Goal: Information Seeking & Learning: Learn about a topic

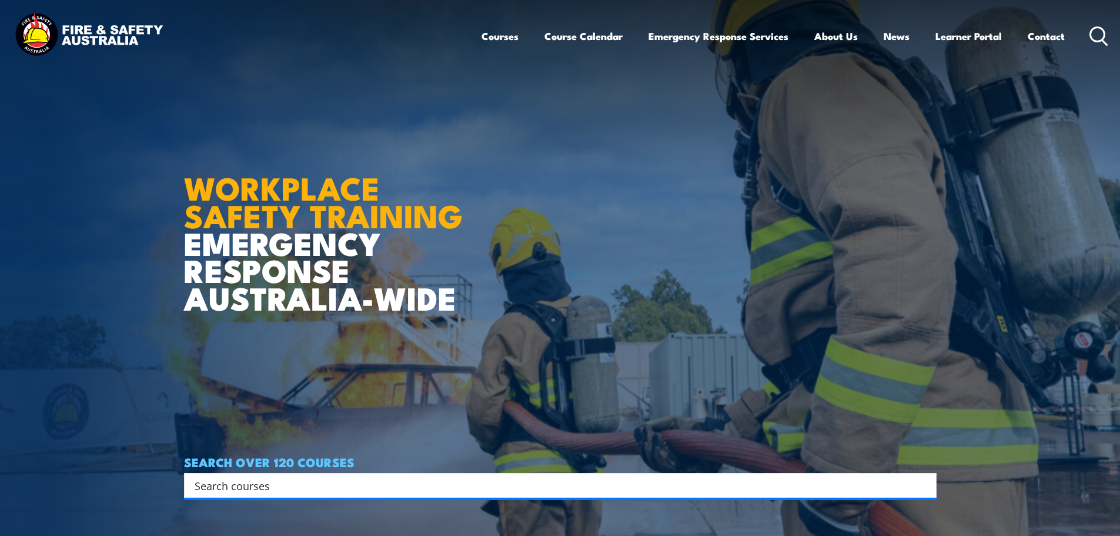
click at [215, 479] on input "Search input" at bounding box center [553, 485] width 716 height 18
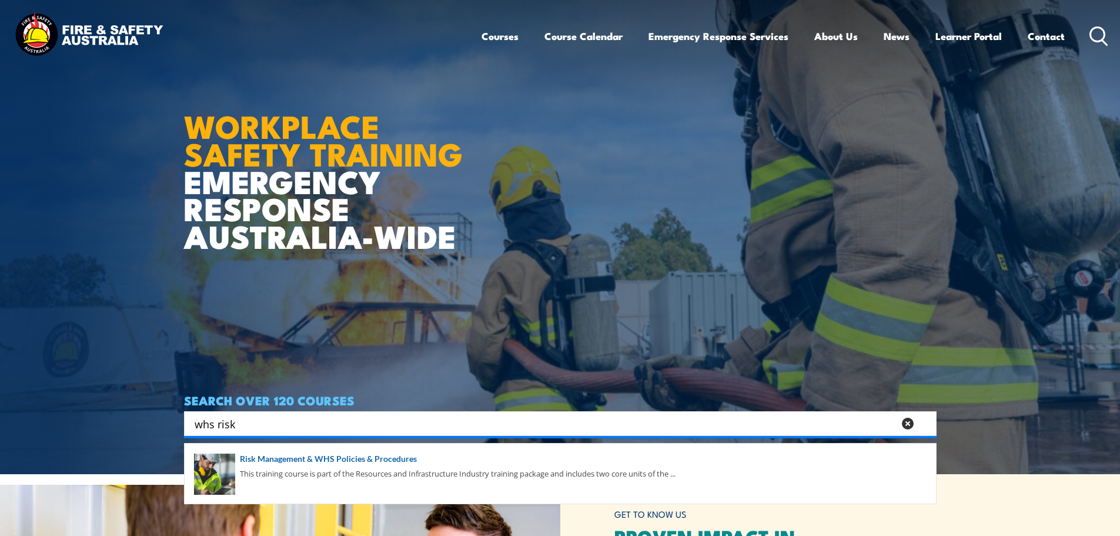
scroll to position [118, 0]
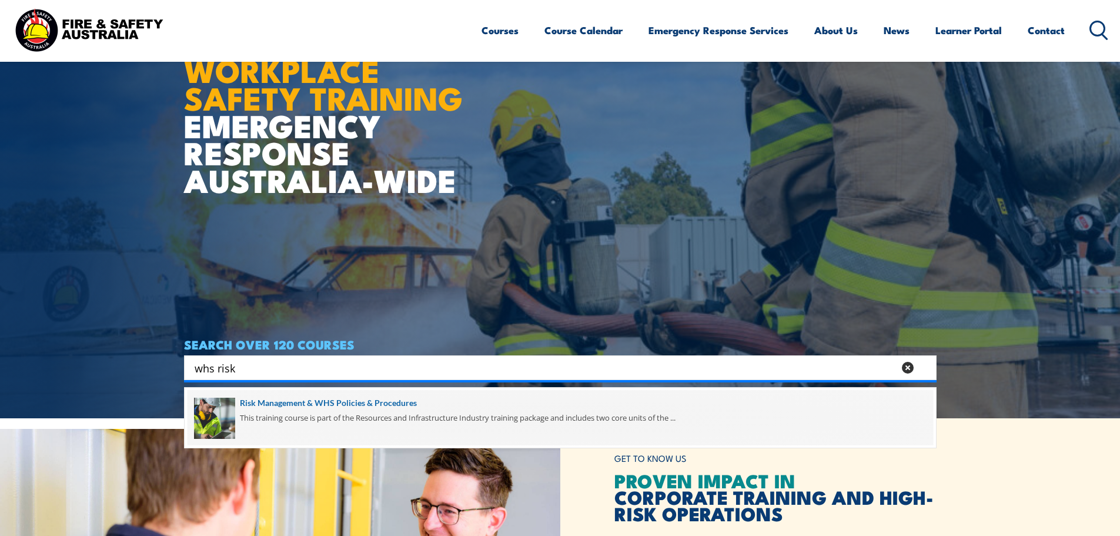
type input "whs risk"
click at [288, 402] on span at bounding box center [561, 417] width 746 height 55
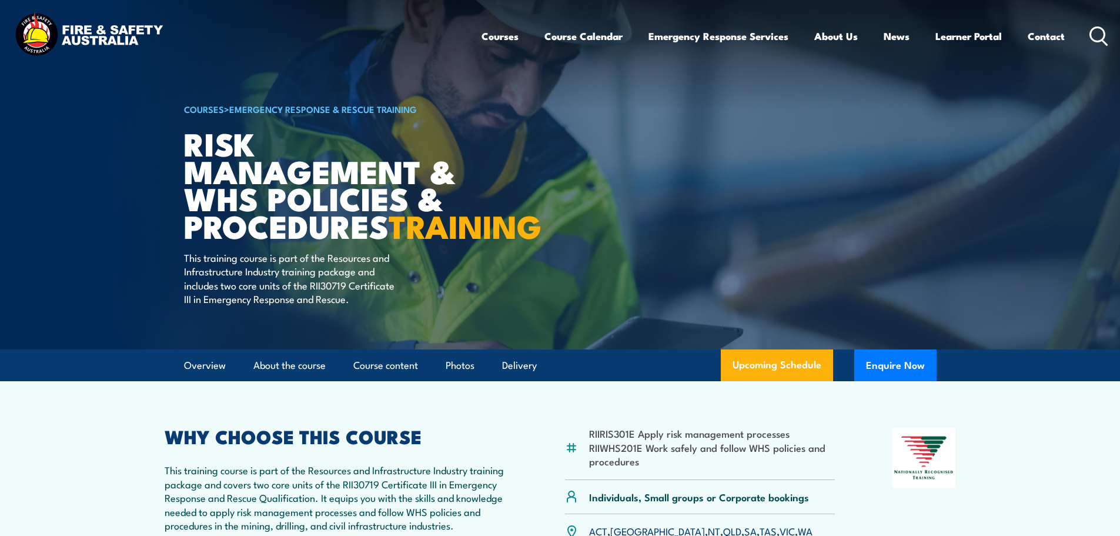
click at [1102, 29] on circle at bounding box center [1098, 34] width 14 height 14
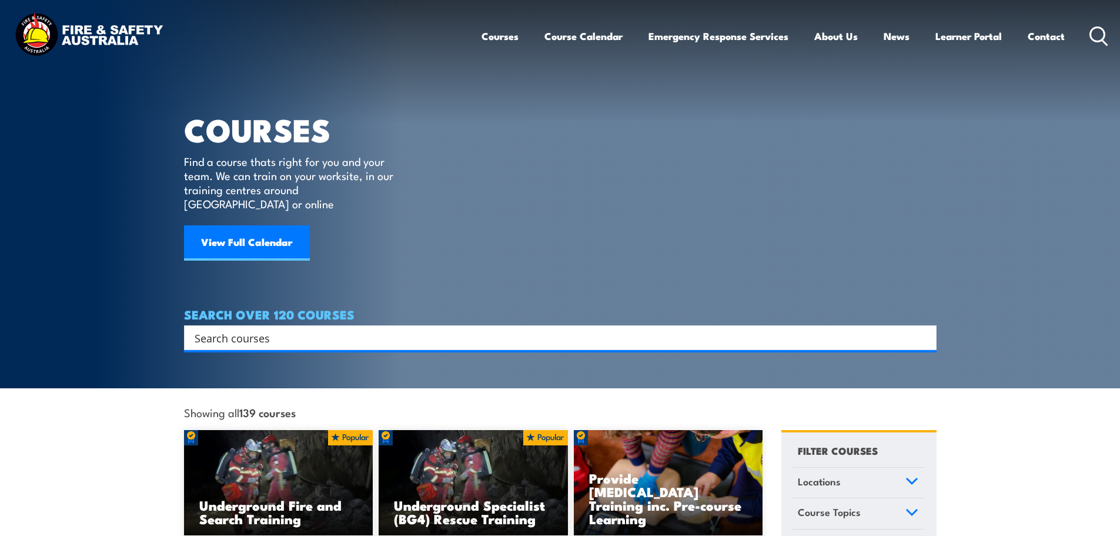
click at [313, 329] on input "Search input" at bounding box center [553, 338] width 716 height 18
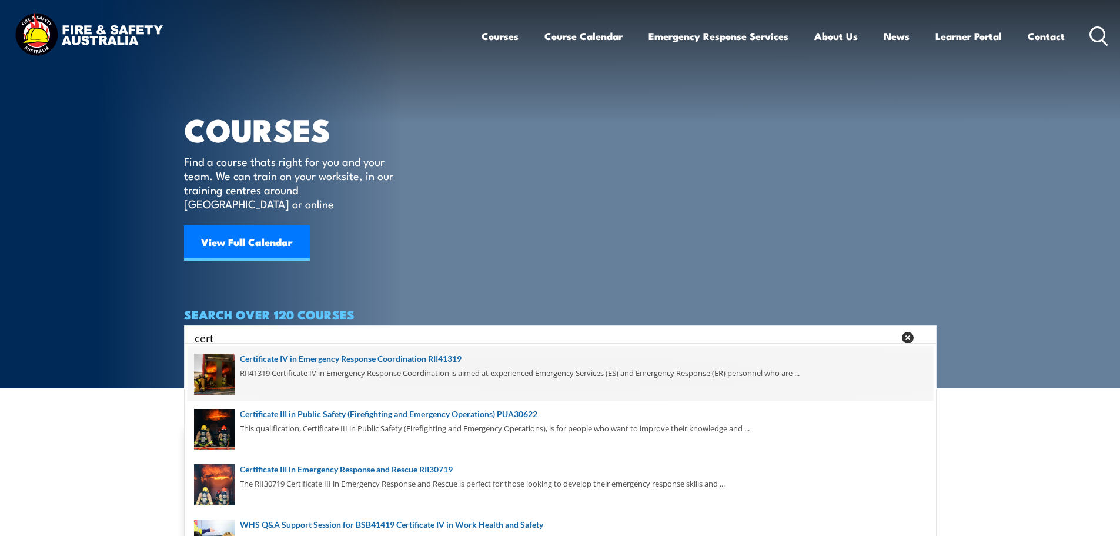
type input "cert"
click at [313, 358] on span at bounding box center [561, 373] width 746 height 55
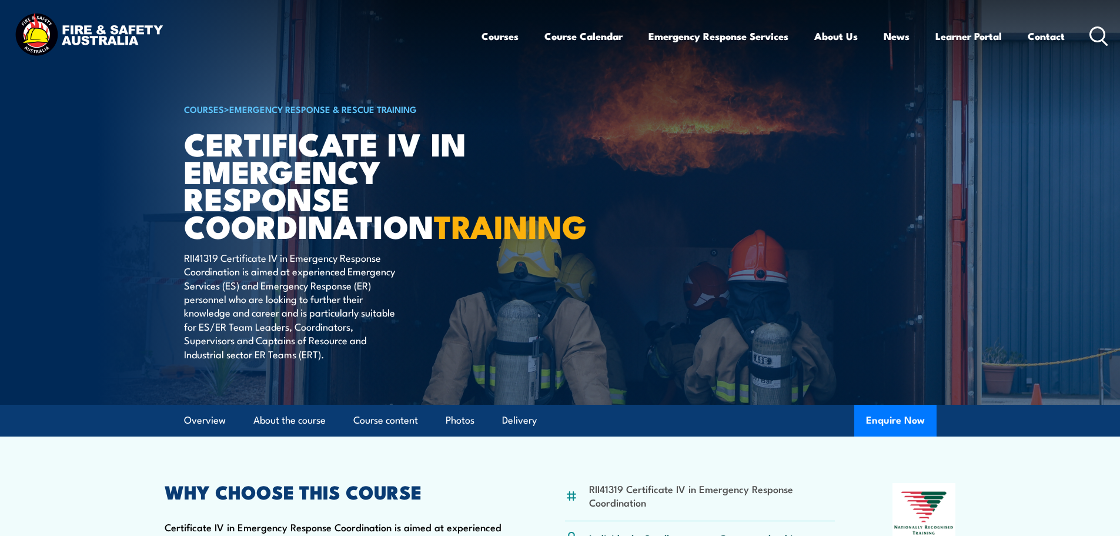
click at [1097, 35] on icon at bounding box center [1099, 35] width 19 height 19
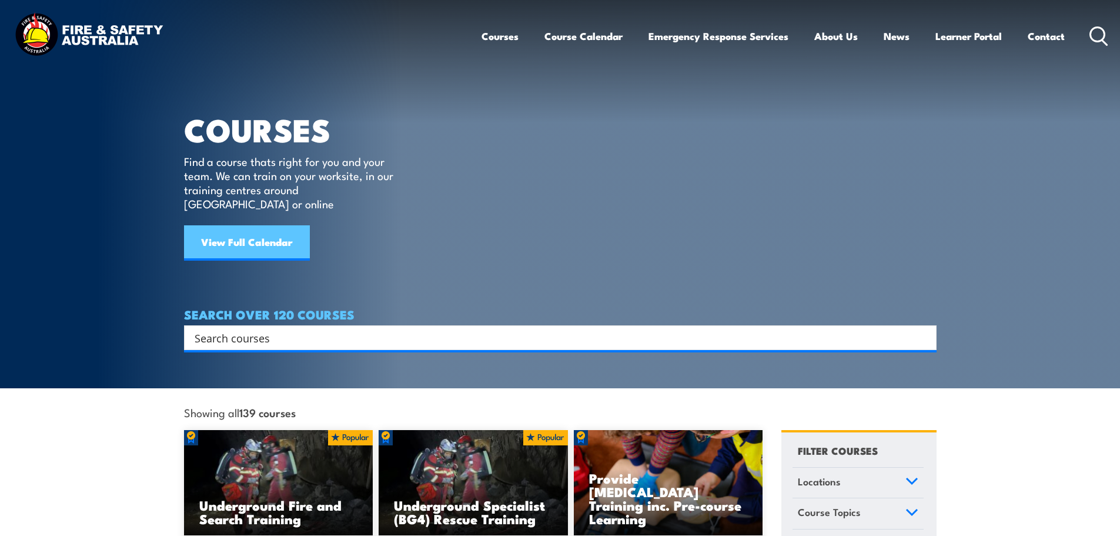
click at [214, 233] on link "View Full Calendar" at bounding box center [247, 242] width 126 height 35
click at [229, 329] on input "Search input" at bounding box center [553, 338] width 716 height 18
type input "whs"
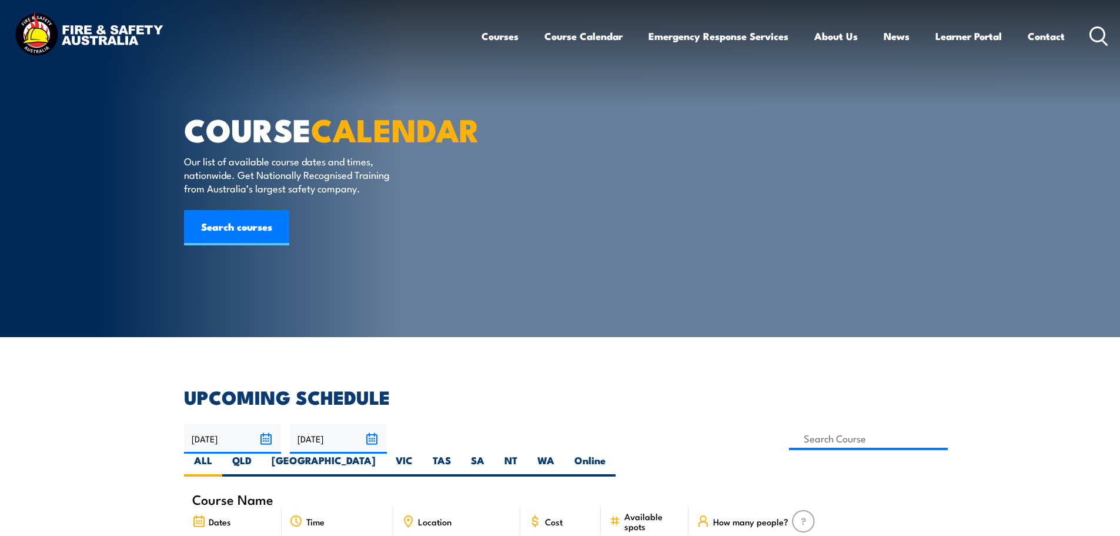
click at [216, 245] on link "Search courses" at bounding box center [236, 227] width 105 height 35
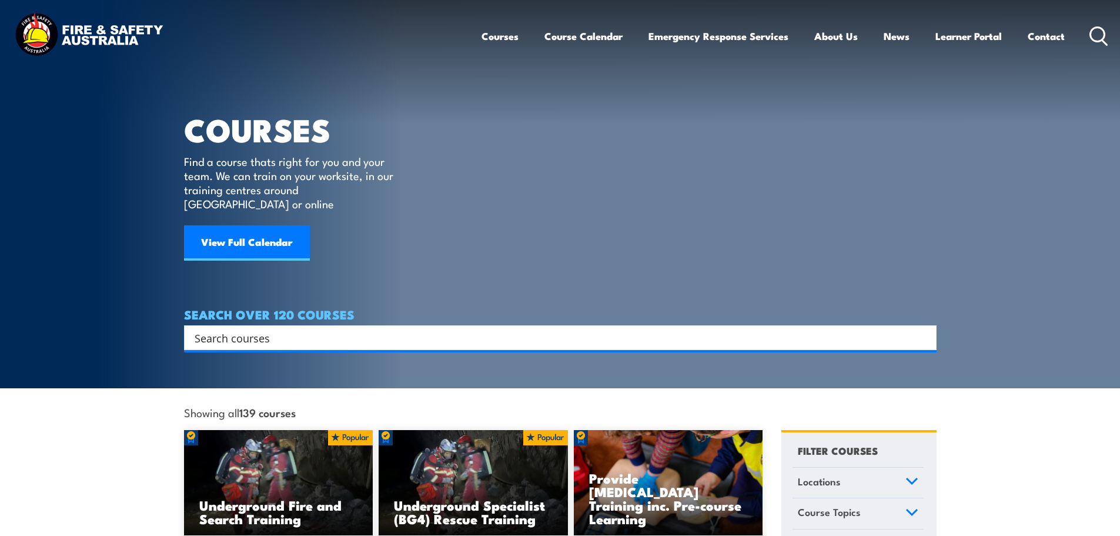
click at [287, 329] on input "Search input" at bounding box center [553, 338] width 716 height 18
type input "q"
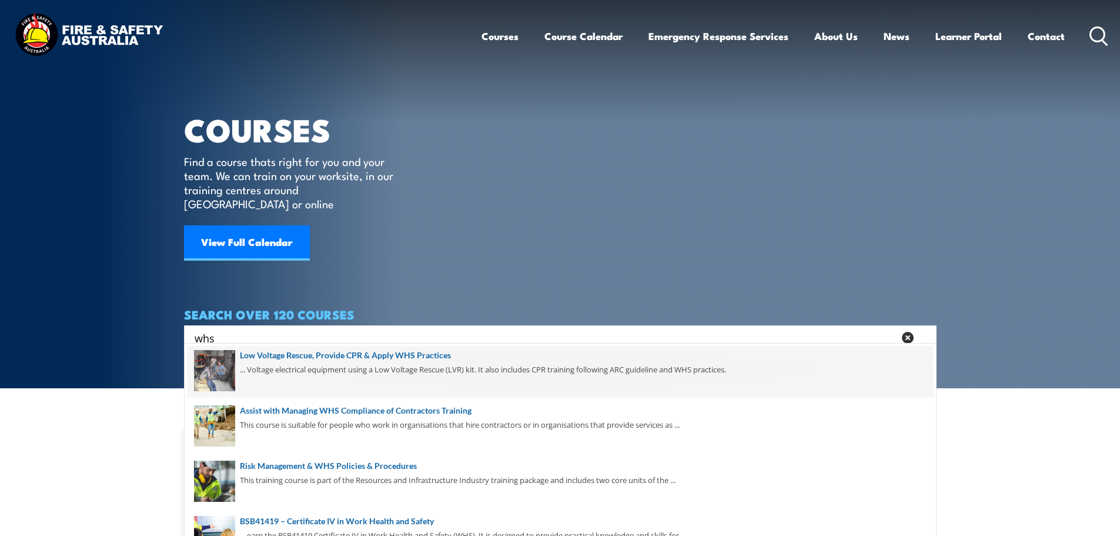
scroll to position [118, 0]
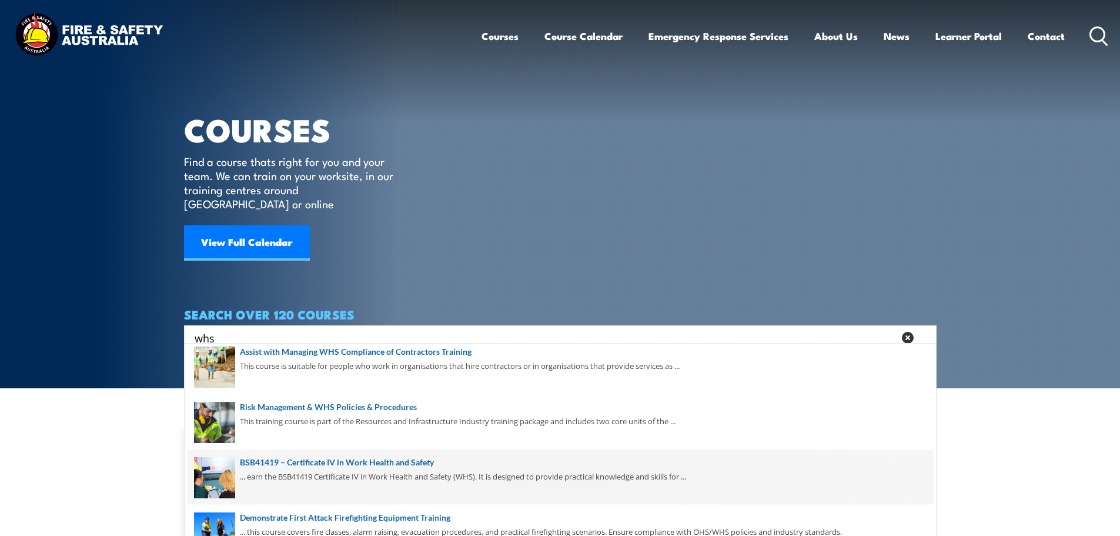
type input "whs"
click at [343, 464] on span at bounding box center [561, 476] width 746 height 55
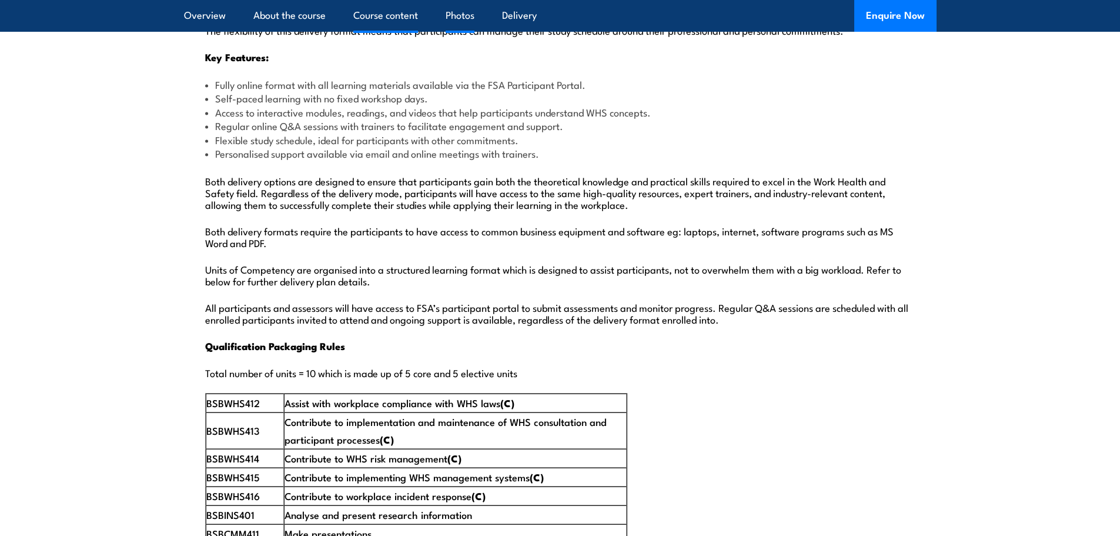
scroll to position [1705, 0]
